Goal: Transaction & Acquisition: Purchase product/service

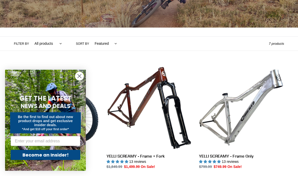
scroll to position [86, 0]
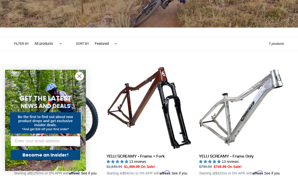
click at [79, 80] on circle "Close dialog" at bounding box center [79, 76] width 8 height 8
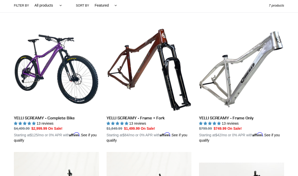
scroll to position [124, 0]
click at [28, 89] on link "YELLI SCREAMY - Complete Bike" at bounding box center [56, 84] width 85 height 116
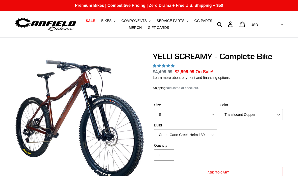
select select "highest-rating"
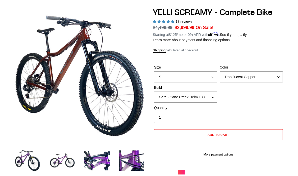
scroll to position [44, 0]
click at [241, 80] on select "Translucent Copper Purple Haze Raw" at bounding box center [250, 76] width 63 height 11
select select "Raw"
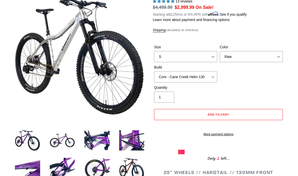
click at [202, 59] on select "S M L XL" at bounding box center [185, 56] width 63 height 11
select select "L"
click at [196, 79] on select "Core - Cane Creek Helm 130 Pro - Cane Creek Helm 130 Core - Fox 34 SL Factory G…" at bounding box center [185, 76] width 63 height 11
click at [184, 76] on select "Core - Cane Creek Helm 130 Pro - Cane Creek Helm 130 Core - Fox 34 SL Factory G…" at bounding box center [185, 76] width 63 height 11
click at [184, 77] on select "Core - Cane Creek Helm 130 Pro - Cane Creek Helm 130 Core - Fox 34 SL Factory G…" at bounding box center [185, 76] width 63 height 11
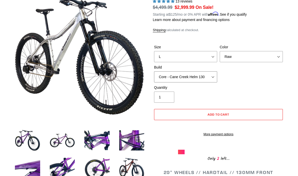
select select "Core - Fox 34 SL Factory Grip X 130"
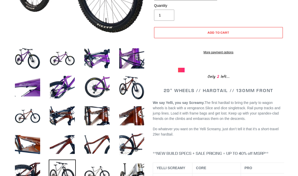
scroll to position [147, 0]
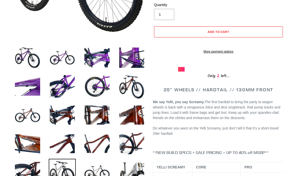
click at [91, 171] on img at bounding box center [96, 171] width 27 height 27
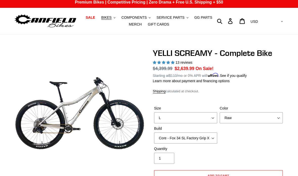
scroll to position [0, 0]
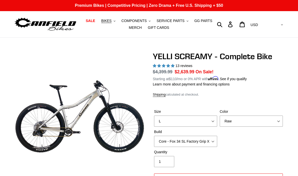
click at [107, 23] on button "BIKES .cls-1{fill:#231f20}" at bounding box center [108, 20] width 19 height 7
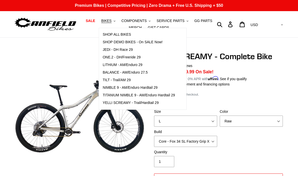
click at [110, 87] on span "NIMBLE 9 - AM/Enduro Hardtail 29" at bounding box center [130, 87] width 55 height 4
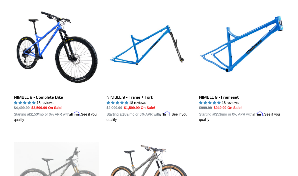
scroll to position [143, 0]
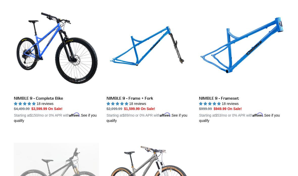
click at [19, 69] on link "NIMBLE 9 - Complete Bike" at bounding box center [56, 65] width 85 height 116
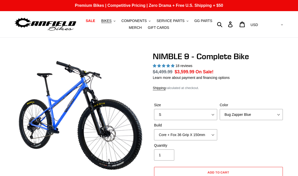
select select "highest-rating"
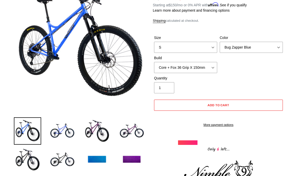
scroll to position [74, 0]
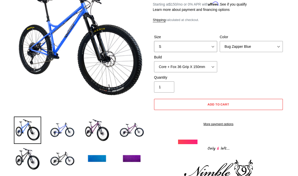
click at [154, 42] on select "S M L XL" at bounding box center [185, 46] width 63 height 11
select select "L"
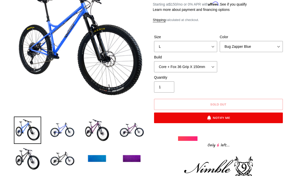
click at [166, 59] on label "Build" at bounding box center [185, 56] width 63 height 5
click at [166, 61] on select "Core + Fox 36 Grip X 150mm Pro + Fox 36 Grip X 150mm Core + RockShox Lyrik Ulti…" at bounding box center [185, 66] width 63 height 11
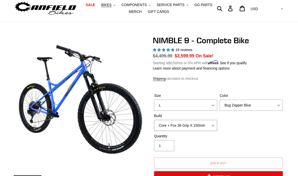
scroll to position [16, 0]
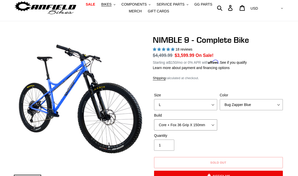
click at [157, 122] on select "Core + Fox 36 Grip X 150mm Pro + Fox 36 Grip X 150mm Core + RockShox Lyrik Ulti…" at bounding box center [185, 124] width 63 height 11
click at [159, 122] on select "Core + Fox 36 Grip X 150mm Pro + Fox 36 Grip X 150mm Core + RockShox Lyrik Ulti…" at bounding box center [185, 124] width 63 height 11
select select "Core + Fox 36 Grip X 150mm"
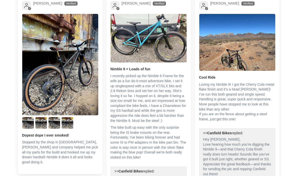
scroll to position [1001, 0]
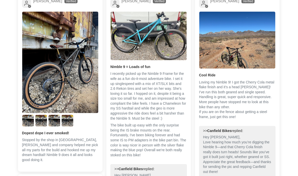
click at [11, 150] on div "Customer Reviews 4.89 out of 5 Based on 18 reviews 17 0 1 0 0 See all reviews W…" at bounding box center [149, 169] width 298 height 623
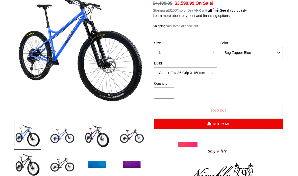
scroll to position [68, 0]
click at [53, 137] on img at bounding box center [62, 135] width 27 height 27
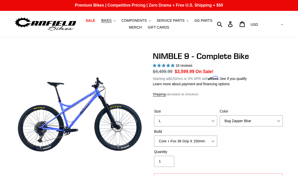
scroll to position [0, 0]
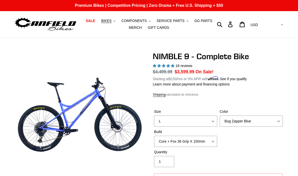
click at [107, 23] on button "BIKES .cls-1{fill:#231f20}" at bounding box center [108, 20] width 19 height 7
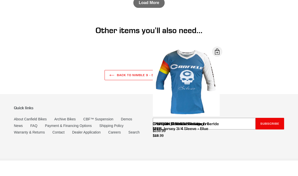
scroll to position [1449, 0]
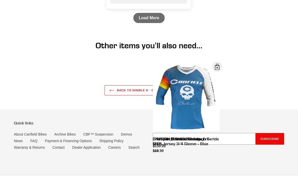
click at [25, 132] on link "About Canfield Bikes" at bounding box center [30, 134] width 33 height 4
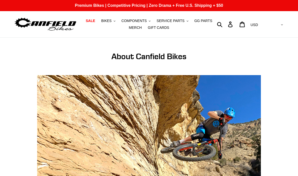
click at [108, 20] on span "BIKES" at bounding box center [106, 21] width 10 height 4
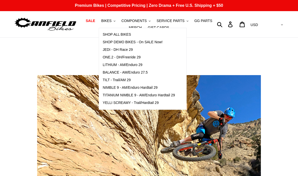
click at [107, 102] on span "YELLI SCREAMY - Trail/Hardtail 29" at bounding box center [131, 102] width 56 height 4
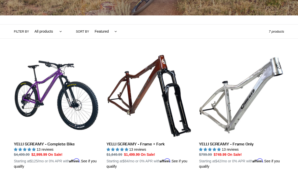
scroll to position [98, 0]
click at [35, 106] on link "YELLI SCREAMY - Complete Bike" at bounding box center [56, 110] width 85 height 116
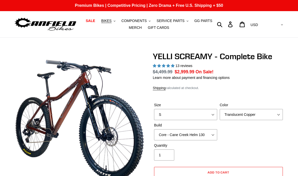
select select "highest-rating"
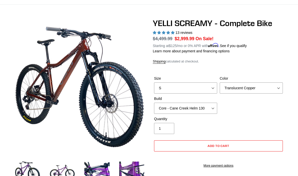
scroll to position [37, 0]
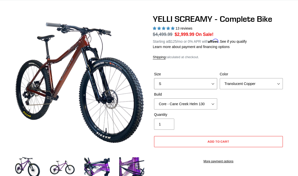
click at [161, 79] on select "S M L XL" at bounding box center [185, 83] width 63 height 11
select select "L"
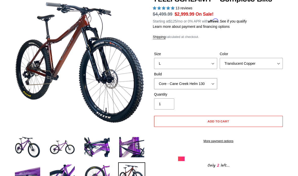
click at [160, 82] on select "Core - Cane Creek Helm 130 Pro - Cane Creek Helm 130 Core - Fox 34 SL Factory G…" at bounding box center [185, 83] width 63 height 11
select select "Core - Fox 34 SL Factory Grip X 130"
click at [226, 62] on select "Translucent Copper Purple Haze Raw" at bounding box center [250, 63] width 63 height 11
click at [30, 148] on img at bounding box center [27, 146] width 27 height 27
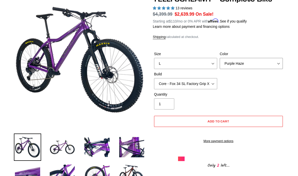
click at [232, 65] on select "Translucent Copper Purple Haze Raw" at bounding box center [250, 63] width 63 height 11
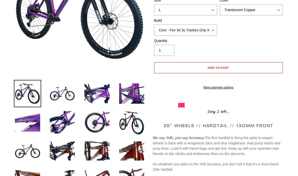
click at [23, 151] on img at bounding box center [27, 150] width 27 height 27
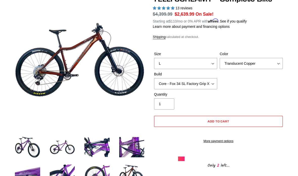
scroll to position [58, 0]
click at [231, 61] on select "Translucent Copper Purple Haze Raw" at bounding box center [250, 63] width 63 height 11
select select "Raw"
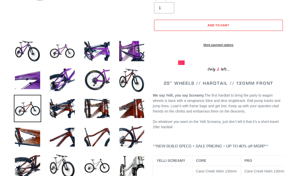
scroll to position [153, 0]
click at [91, 166] on img at bounding box center [96, 165] width 27 height 27
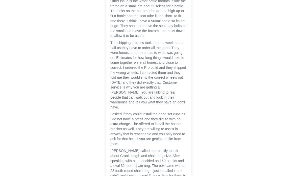
scroll to position [1526, 0]
click at [34, 148] on div "07/13/2025 Rob Just getting back to my roots with a hardtail—couldn’t resist th…" at bounding box center [149, 21] width 262 height 849
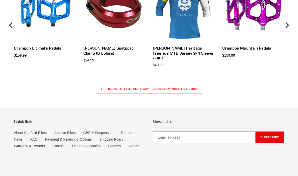
scroll to position [2049, 0]
click at [126, 134] on link "Demos" at bounding box center [126, 132] width 11 height 4
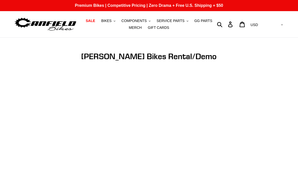
click at [110, 16] on nav "SALE BIKES .cls-1{fill:#231f20} SHOP ALL BIKES SHOP DEMO BIKES - On SALE Now! J…" at bounding box center [148, 24] width 135 height 26
click at [111, 19] on span "BIKES" at bounding box center [106, 21] width 10 height 4
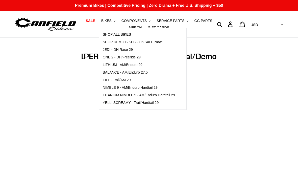
click at [149, 43] on span "SHOP DEMO BIKES - On SALE Now!" at bounding box center [133, 42] width 60 height 4
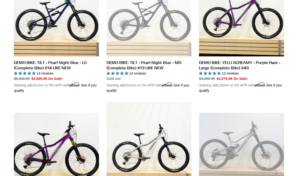
scroll to position [400, 0]
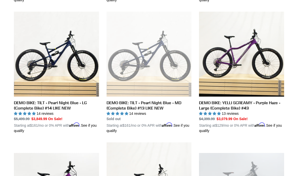
click at [229, 47] on link "DEMO BIKE: YELLI SCREAMY - Purple Haze - Large (Complete Bike) #43" at bounding box center [241, 73] width 85 height 122
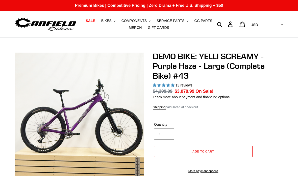
select select "highest-rating"
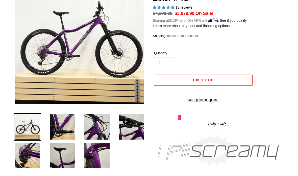
scroll to position [78, 0]
click at [57, 132] on img at bounding box center [62, 126] width 27 height 27
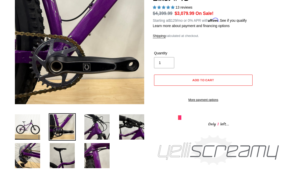
click at [94, 130] on img at bounding box center [96, 126] width 27 height 27
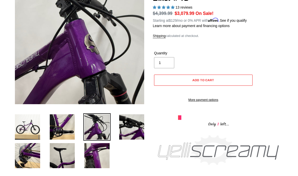
click at [60, 133] on img at bounding box center [62, 126] width 27 height 27
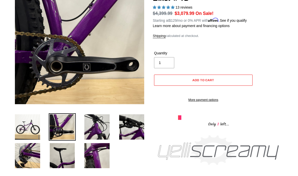
click at [93, 134] on img at bounding box center [96, 126] width 27 height 27
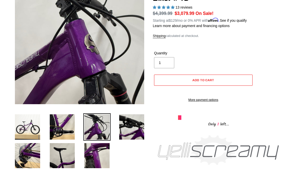
click at [128, 128] on img at bounding box center [131, 126] width 27 height 27
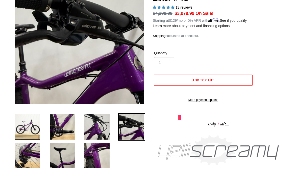
click at [23, 155] on img at bounding box center [27, 155] width 27 height 27
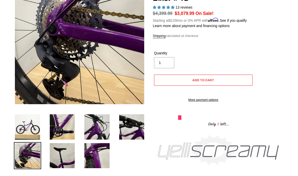
click at [60, 161] on img at bounding box center [62, 155] width 27 height 27
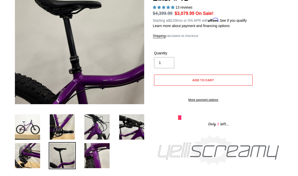
click at [95, 156] on img at bounding box center [96, 155] width 27 height 27
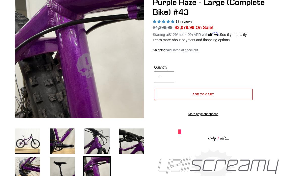
scroll to position [64, 0]
click at [22, 142] on img at bounding box center [27, 140] width 27 height 27
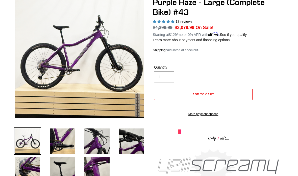
click at [23, 167] on img at bounding box center [27, 169] width 27 height 27
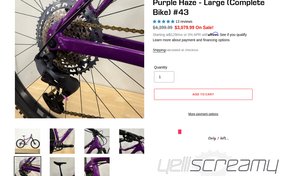
click at [56, 167] on img at bounding box center [62, 169] width 27 height 27
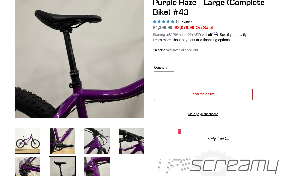
click at [6, 125] on div "Previous slide Next slide" at bounding box center [75, 86] width 139 height 197
click at [23, 132] on img at bounding box center [27, 140] width 27 height 27
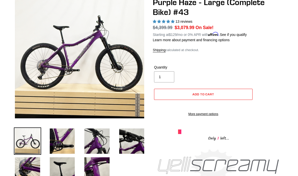
scroll to position [57, 0]
